Goal: Information Seeking & Learning: Learn about a topic

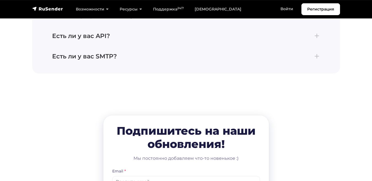
scroll to position [2460, 0]
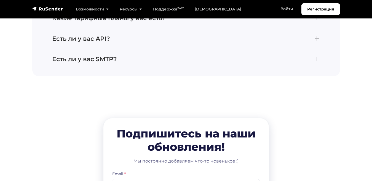
scroll to position [2420, 0]
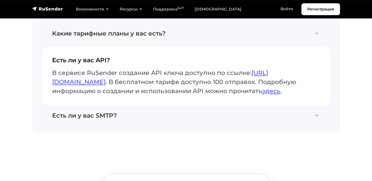
scroll to position [2379, 0]
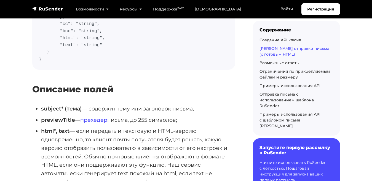
scroll to position [394, 0]
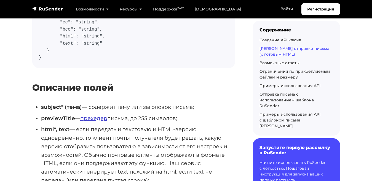
click at [82, 115] on link "прехедер" at bounding box center [93, 118] width 27 height 7
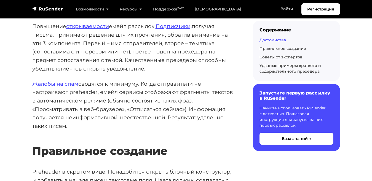
scroll to position [176, 0]
